Goal: Navigation & Orientation: Find specific page/section

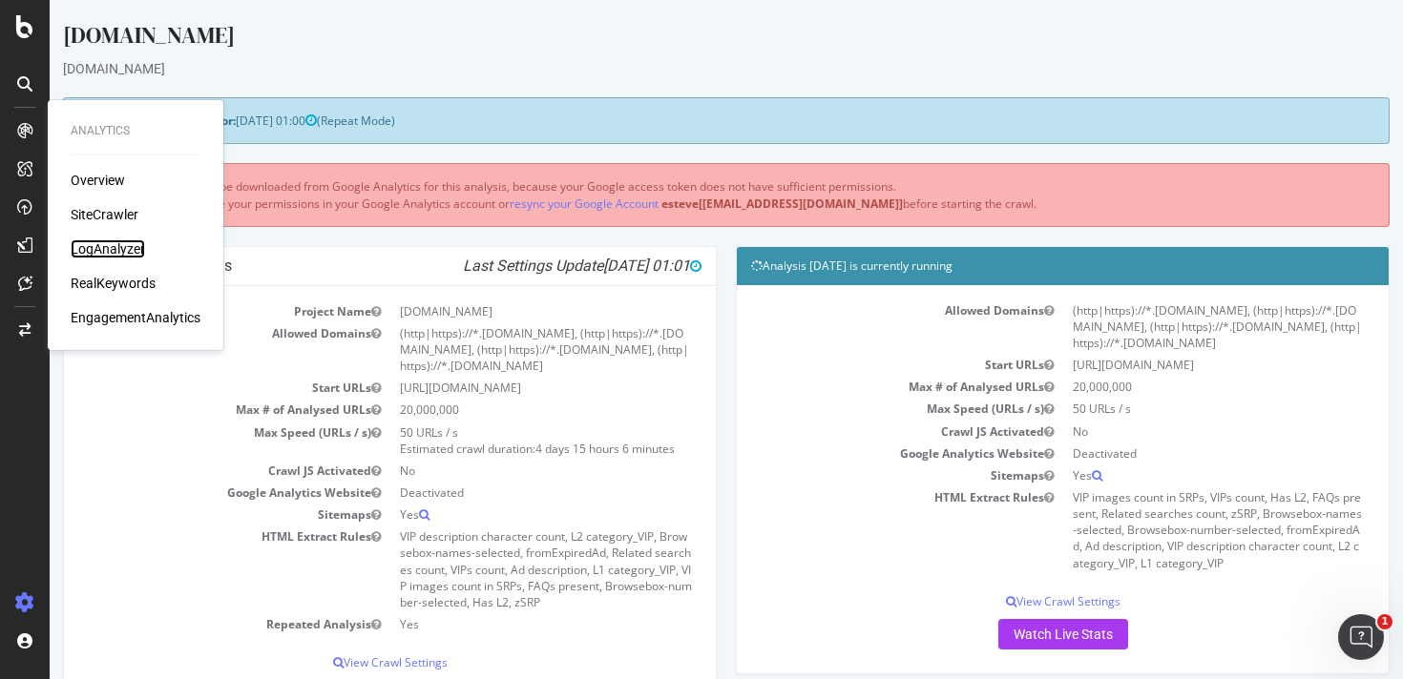
click at [114, 245] on div "LogAnalyzer" at bounding box center [108, 249] width 74 height 19
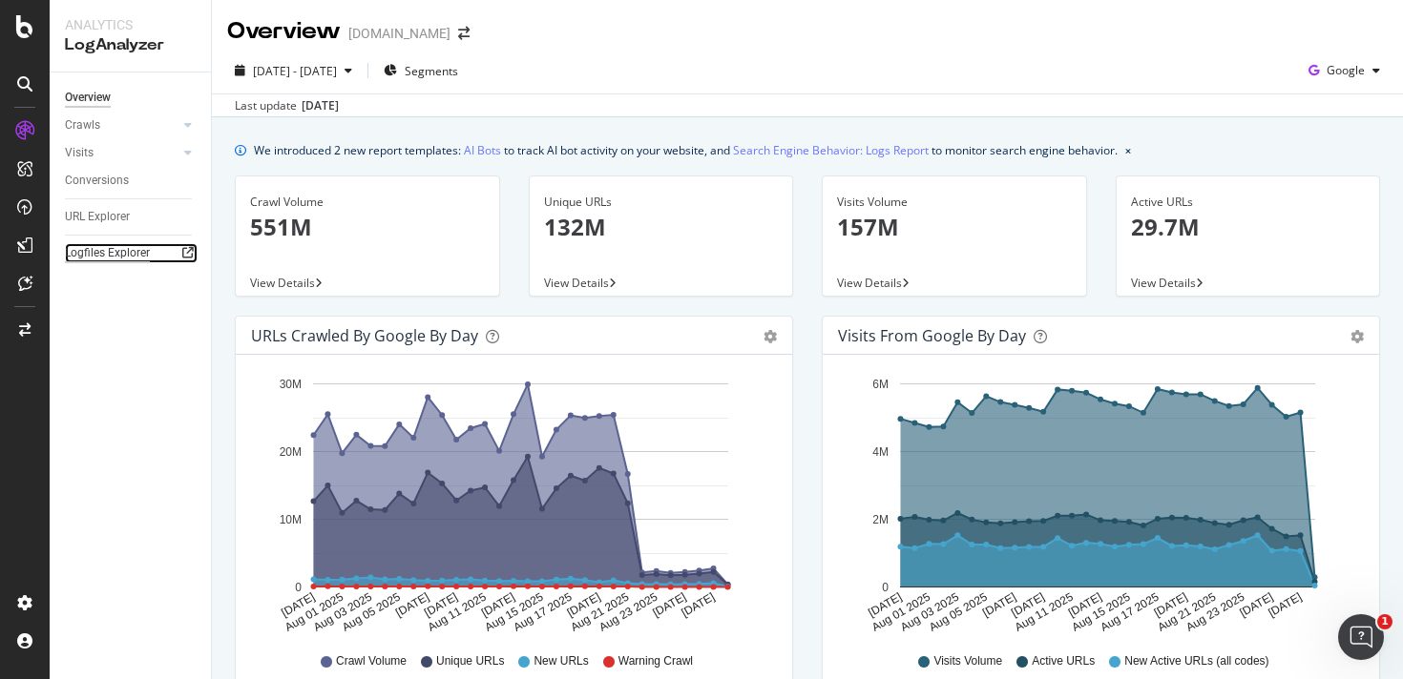
click at [118, 253] on div "Logfiles Explorer" at bounding box center [107, 253] width 85 height 20
